Goal: Navigation & Orientation: Find specific page/section

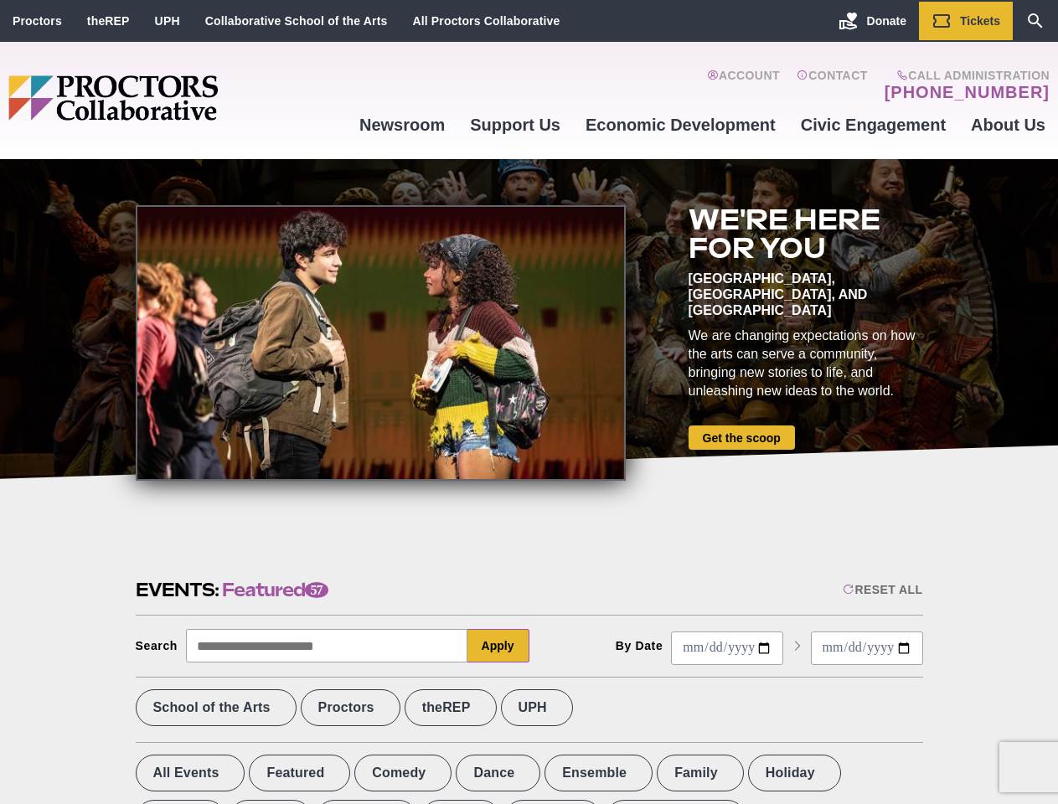
click at [529, 402] on div at bounding box center [381, 343] width 490 height 276
click at [881, 590] on div "Reset All" at bounding box center [883, 589] width 80 height 13
click at [499, 646] on button "Apply" at bounding box center [499, 646] width 62 height 34
